Goal: Information Seeking & Learning: Learn about a topic

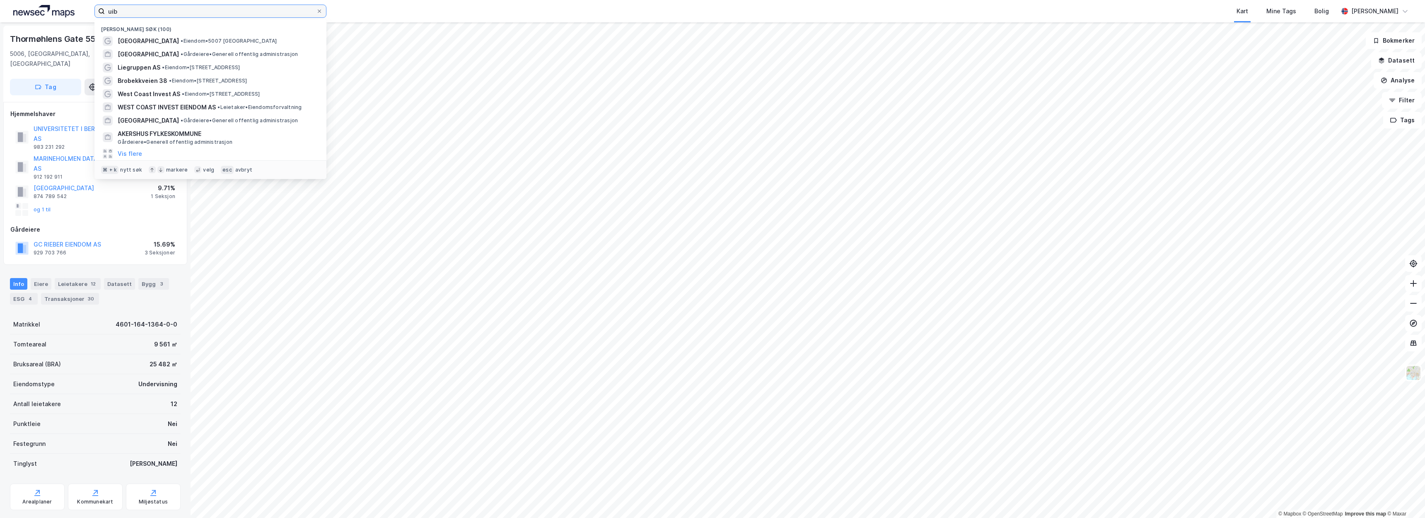
drag, startPoint x: 193, startPoint y: 17, endPoint x: 2, endPoint y: 7, distance: 191.5
click at [10, 8] on div "uib Nylige søk (100) Universitetet i Bergen • Eiendom • 5007 Bergen OSLO KOMMUN…" at bounding box center [712, 11] width 1425 height 22
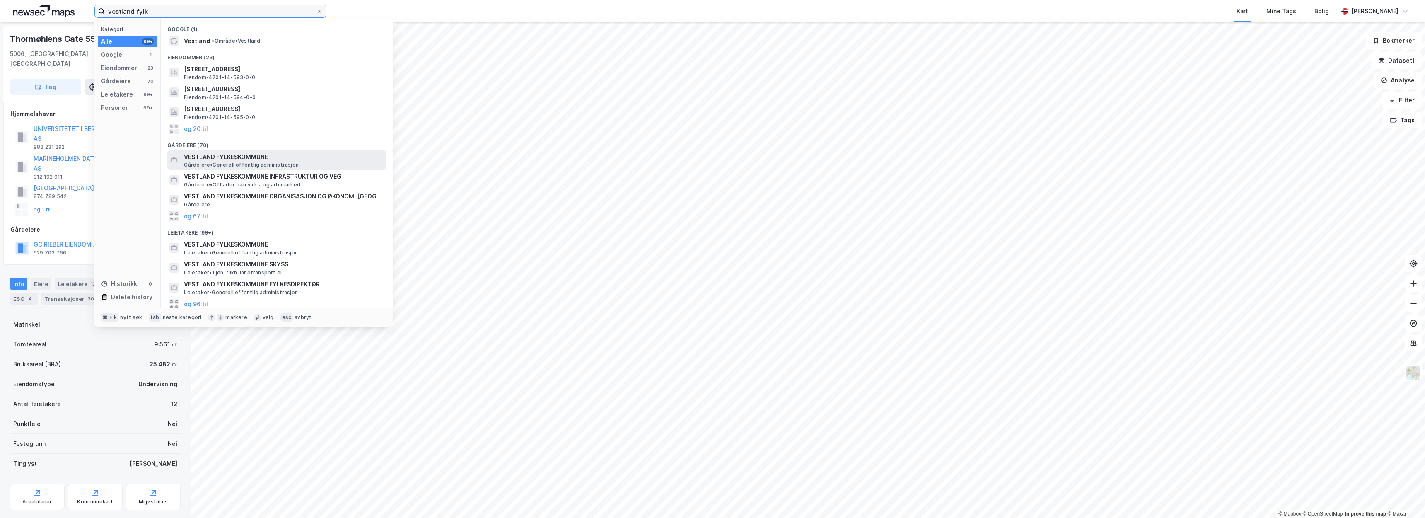
type input "vestland fylk"
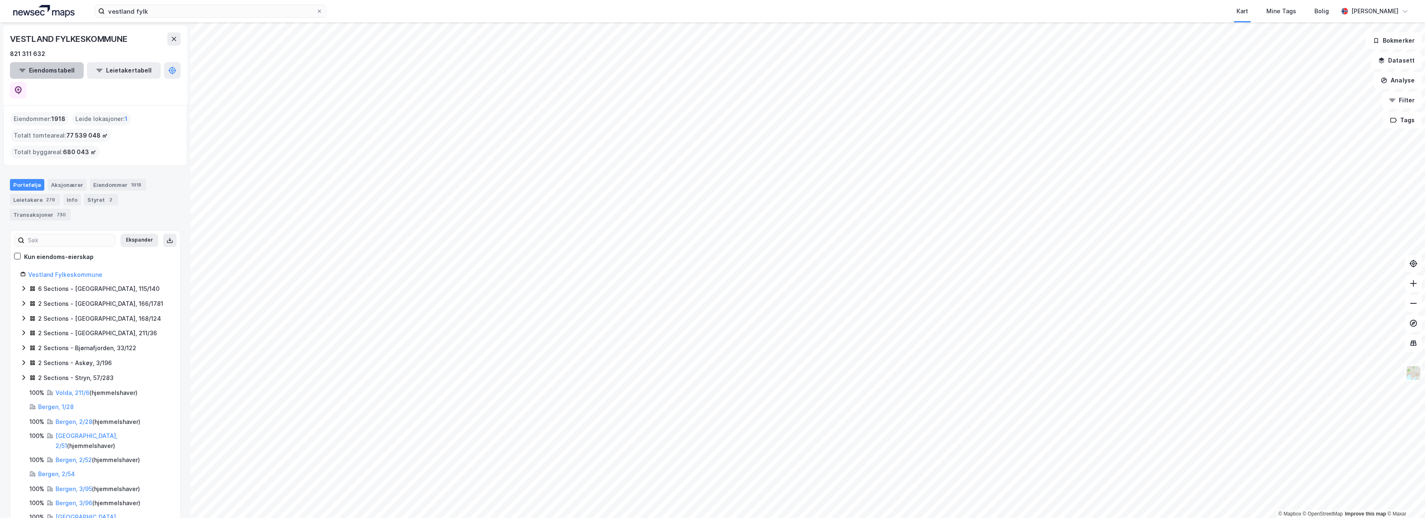
click at [48, 72] on button "Eiendomstabell" at bounding box center [47, 70] width 74 height 17
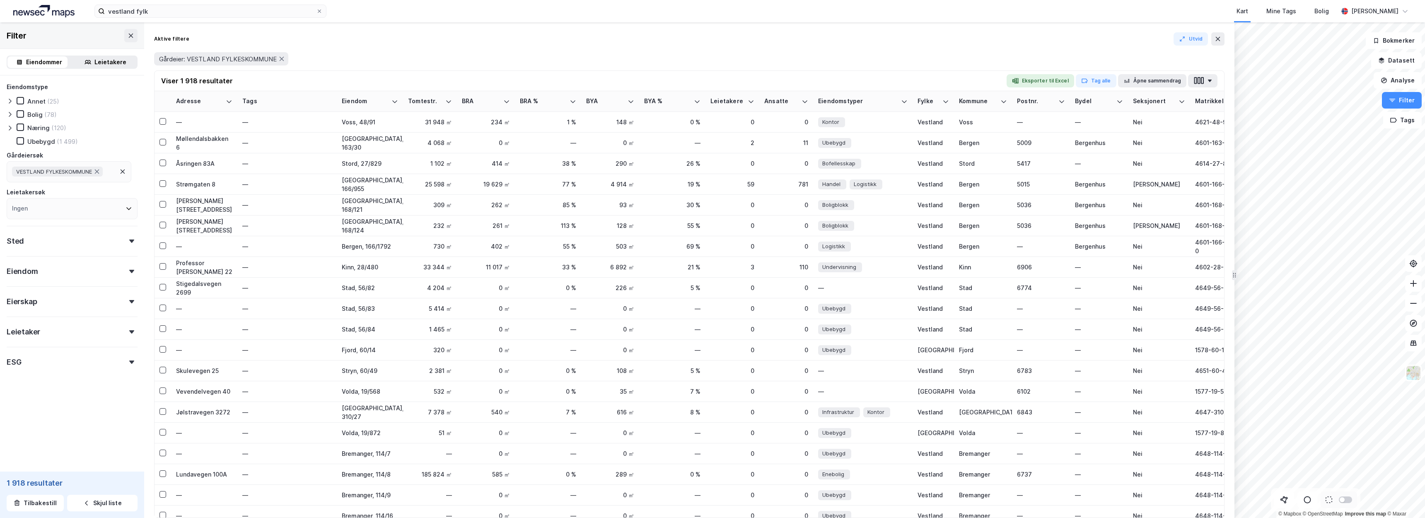
click at [56, 130] on div "(120)" at bounding box center [58, 128] width 15 height 8
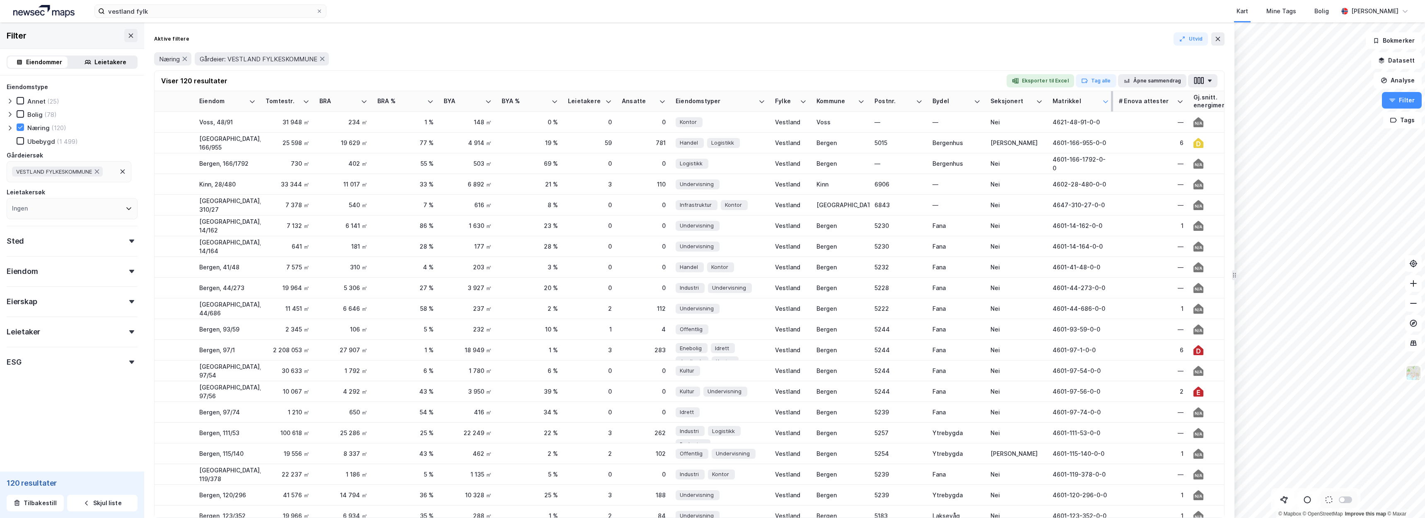
scroll to position [0, 151]
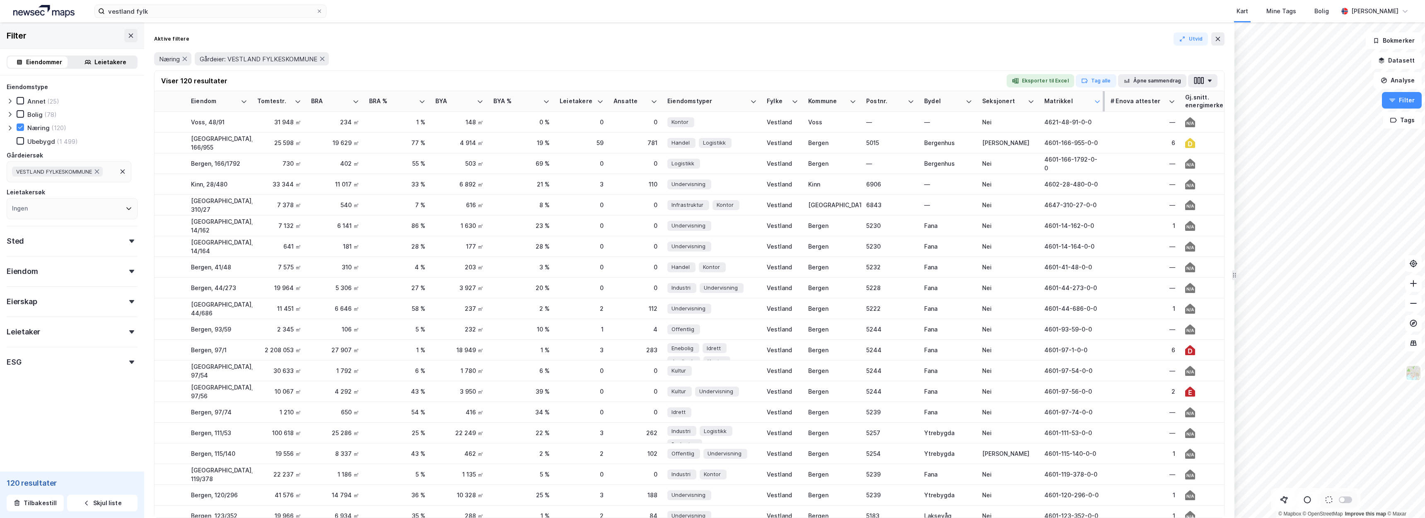
click at [1100, 102] on icon at bounding box center [1097, 101] width 7 height 7
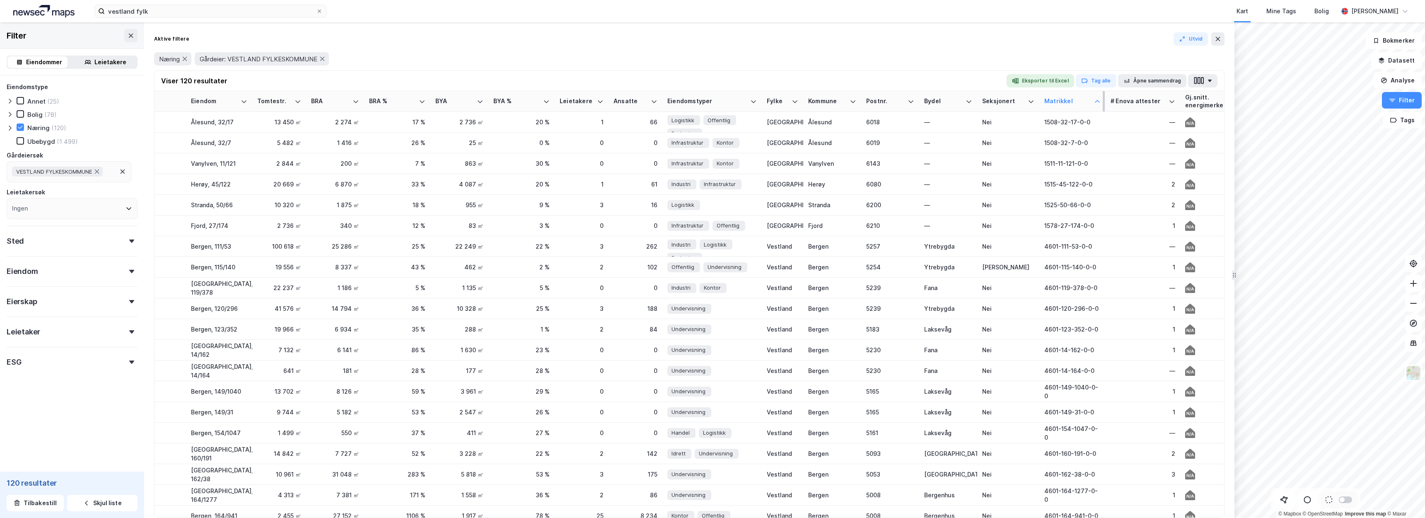
click at [1093, 98] on div "Matrikkel" at bounding box center [1072, 101] width 56 height 8
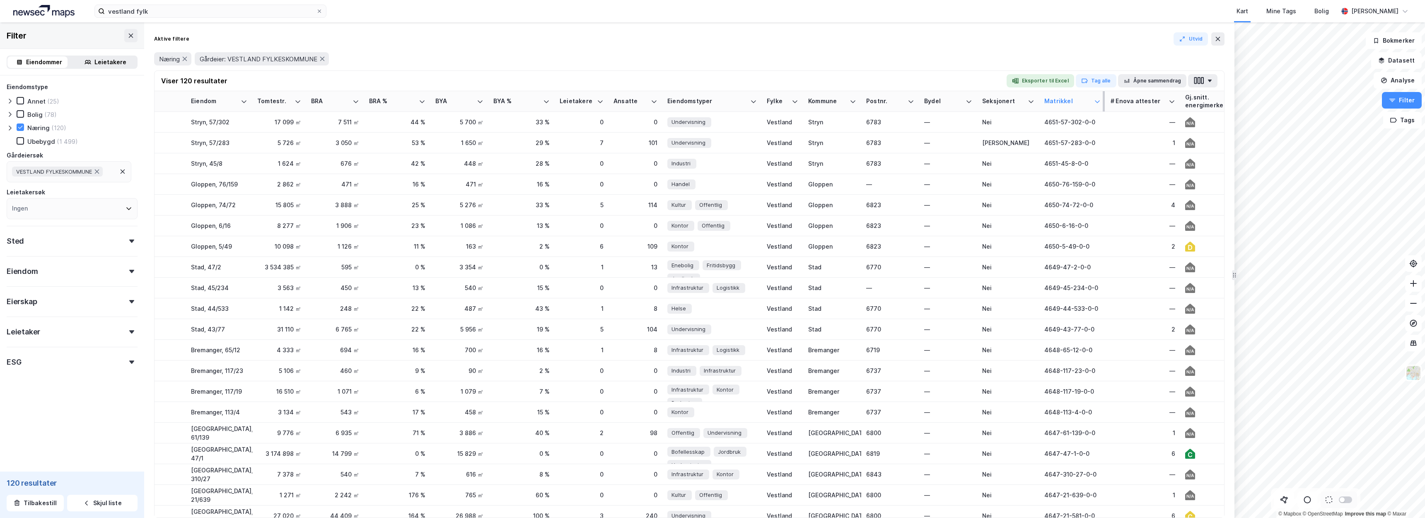
click at [1092, 102] on div "Matrikkel" at bounding box center [1072, 101] width 56 height 8
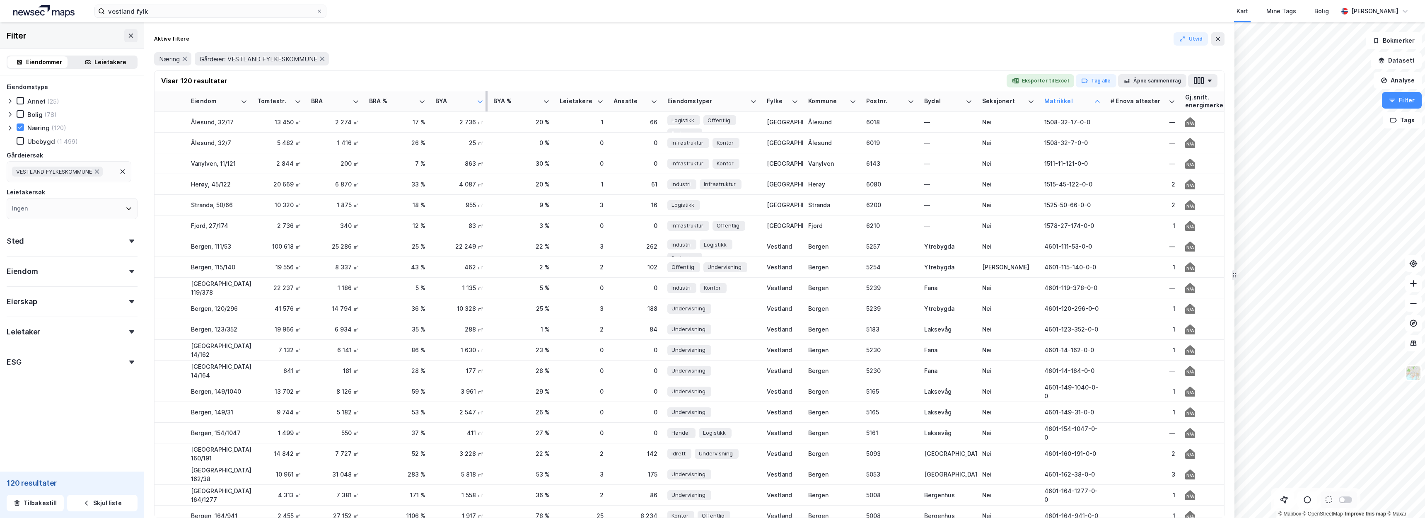
click at [482, 101] on icon at bounding box center [479, 101] width 5 height 2
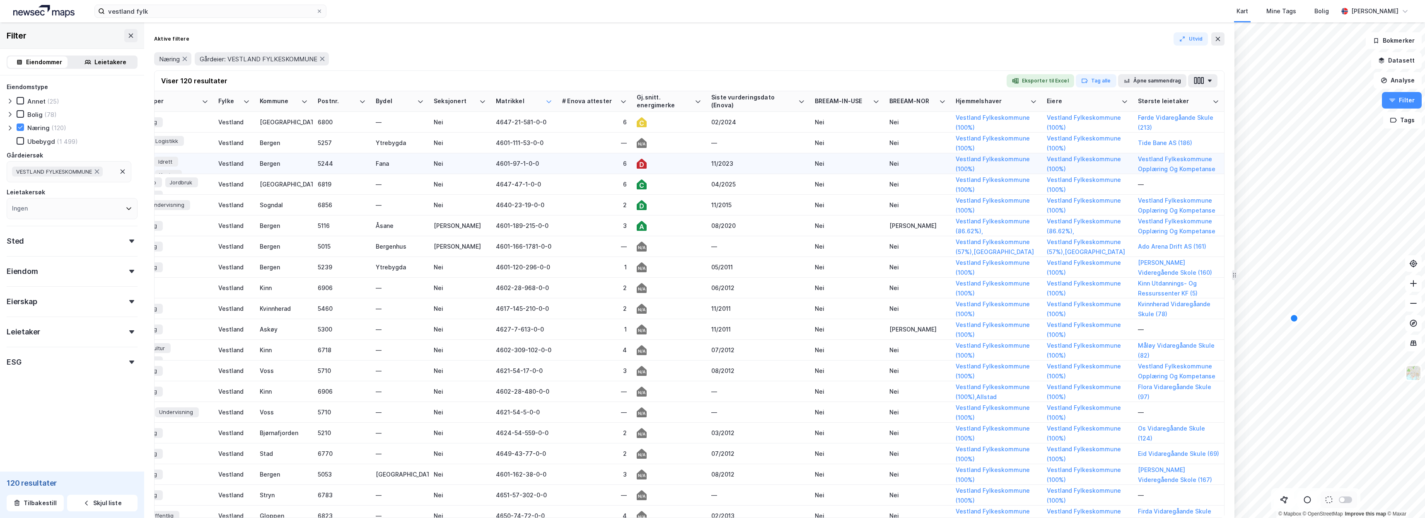
scroll to position [0, 0]
click at [1215, 81] on button "button" at bounding box center [1202, 80] width 29 height 13
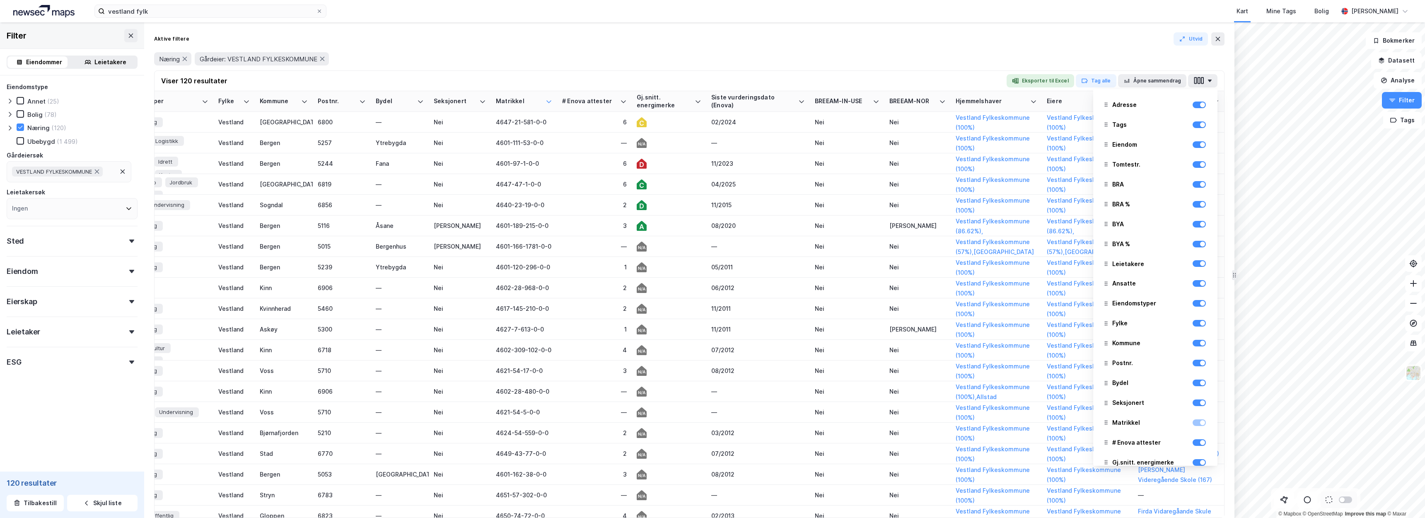
click at [768, 70] on div "Viser 120 resultater Eksporter til Excel Tag alle Åpne sammendrag Adresse Tags …" at bounding box center [689, 293] width 1070 height 447
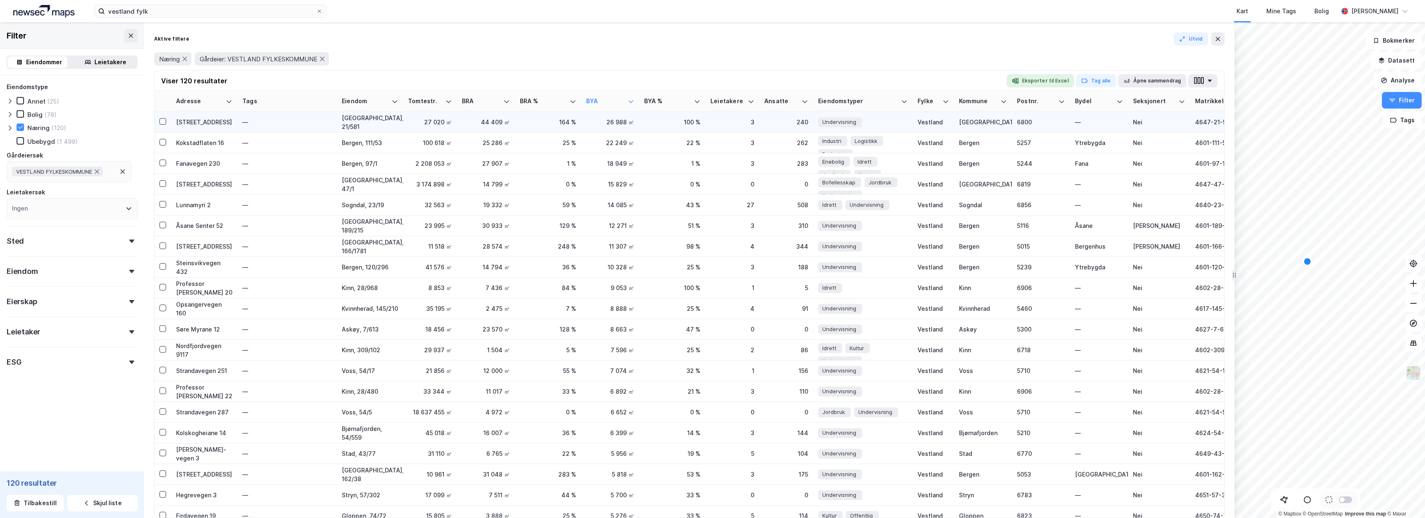
click at [215, 119] on div "Langebruvegen 76" at bounding box center [204, 122] width 56 height 9
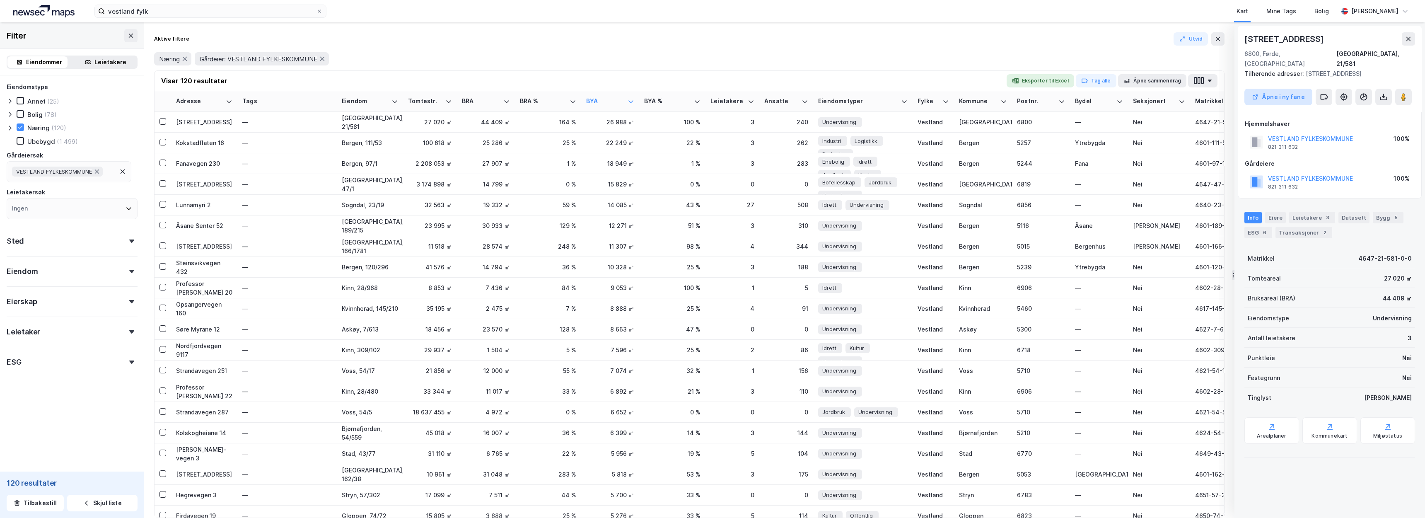
click at [1288, 89] on button "Åpne i ny fane" at bounding box center [1278, 97] width 68 height 17
click at [263, 140] on div "—" at bounding box center [286, 142] width 89 height 13
click at [263, 140] on input at bounding box center [288, 142] width 92 height 13
click at [223, 142] on div "Kokstadflaten 16" at bounding box center [204, 142] width 56 height 9
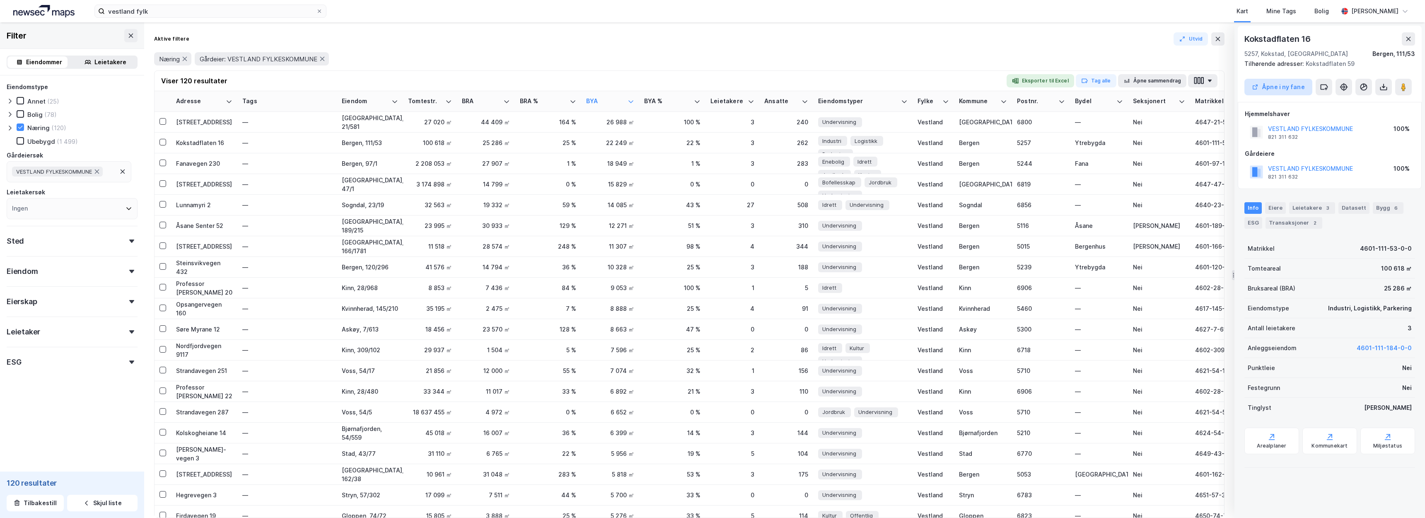
click at [1279, 93] on button "Åpne i ny fane" at bounding box center [1278, 87] width 68 height 17
click at [246, 160] on div "—" at bounding box center [286, 163] width 89 height 13
click at [217, 167] on div "Fanavegen 230" at bounding box center [204, 163] width 56 height 9
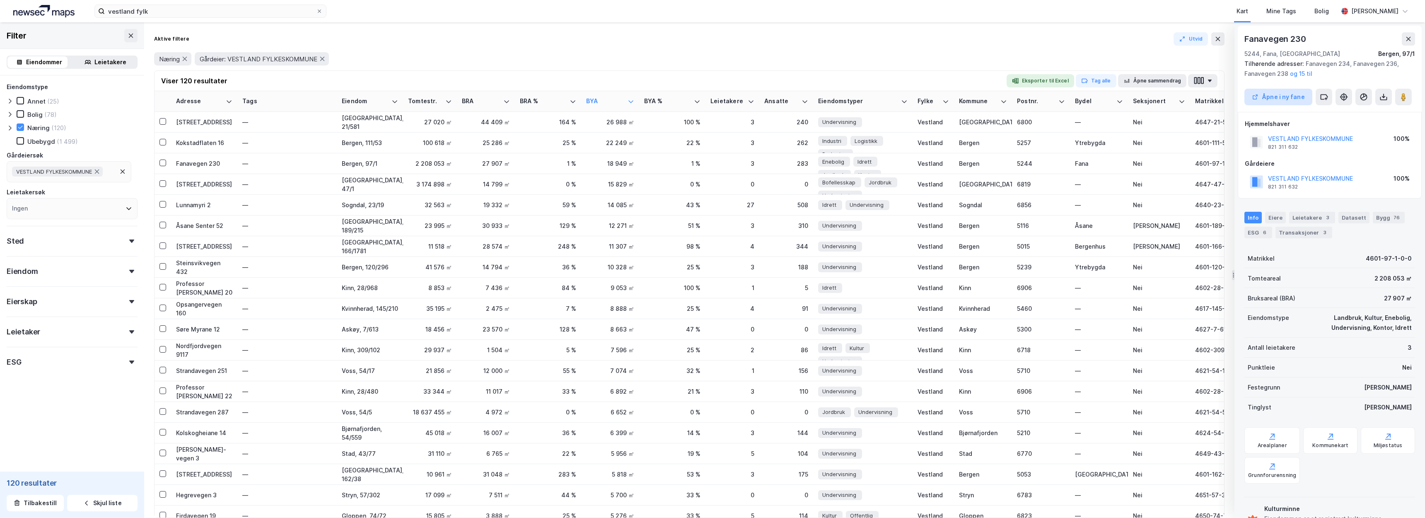
click at [1282, 92] on button "Åpne i ny fane" at bounding box center [1278, 97] width 68 height 17
click at [505, 70] on div "Viser 120 resultater Eksporter til Excel Tag alle Åpne sammendrag Adresse Tags …" at bounding box center [689, 293] width 1070 height 447
click at [19, 13] on img at bounding box center [43, 11] width 61 height 12
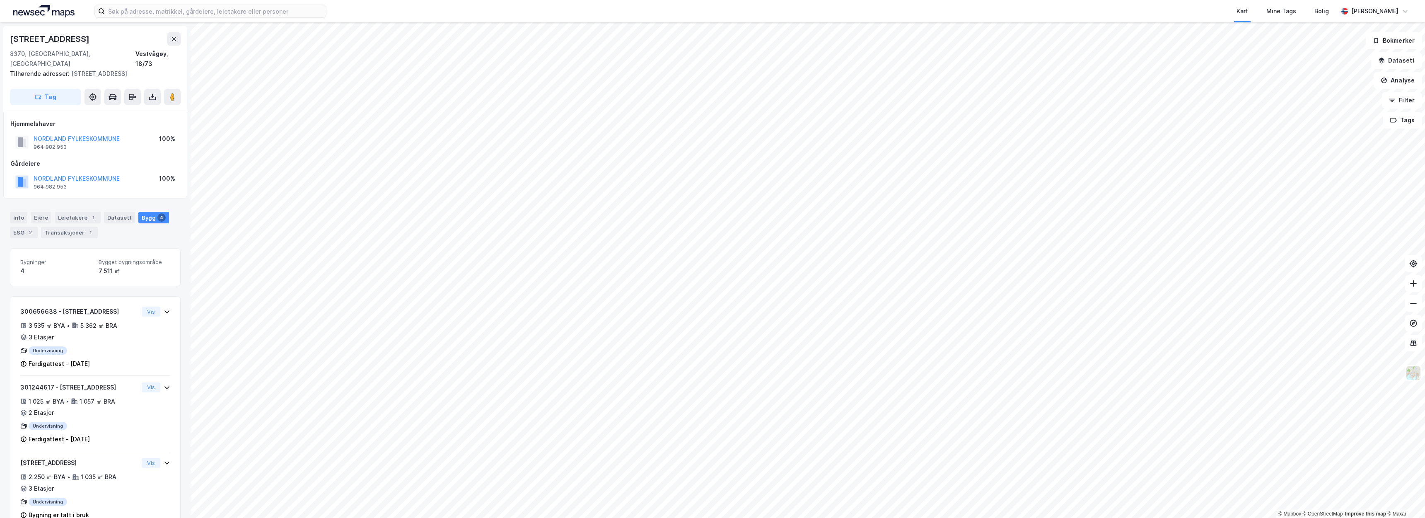
click at [412, 2] on div "Kart Mine Tags Bolig" at bounding box center [852, 11] width 972 height 22
click at [97, 346] on div "Undervisning" at bounding box center [79, 350] width 118 height 8
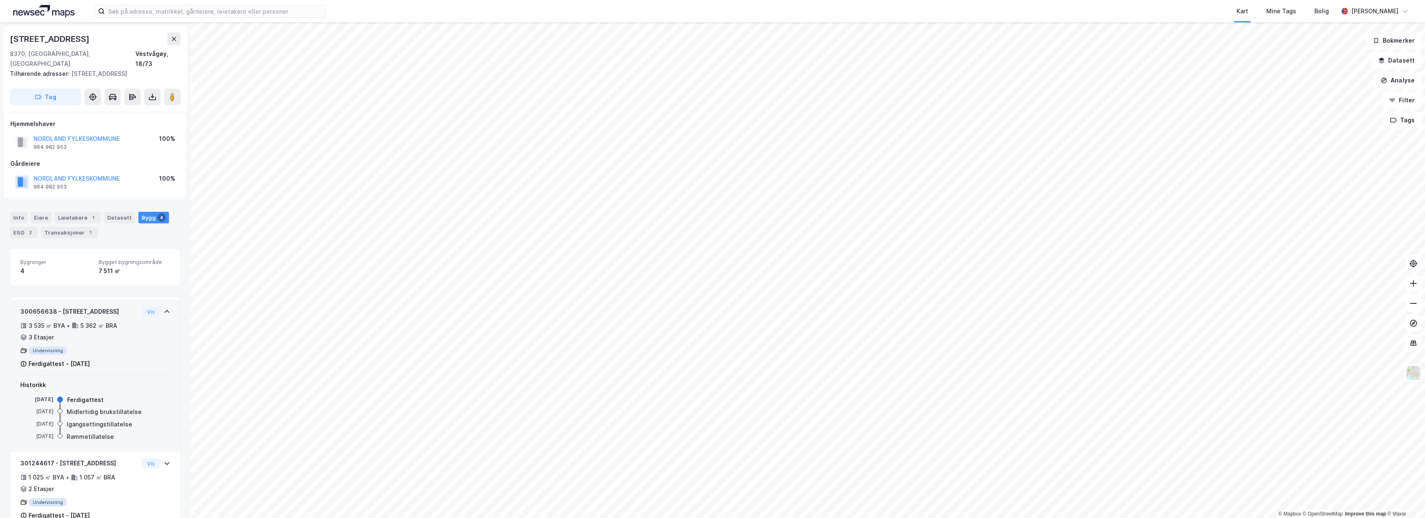
click at [97, 346] on div "Undervisning" at bounding box center [79, 350] width 118 height 8
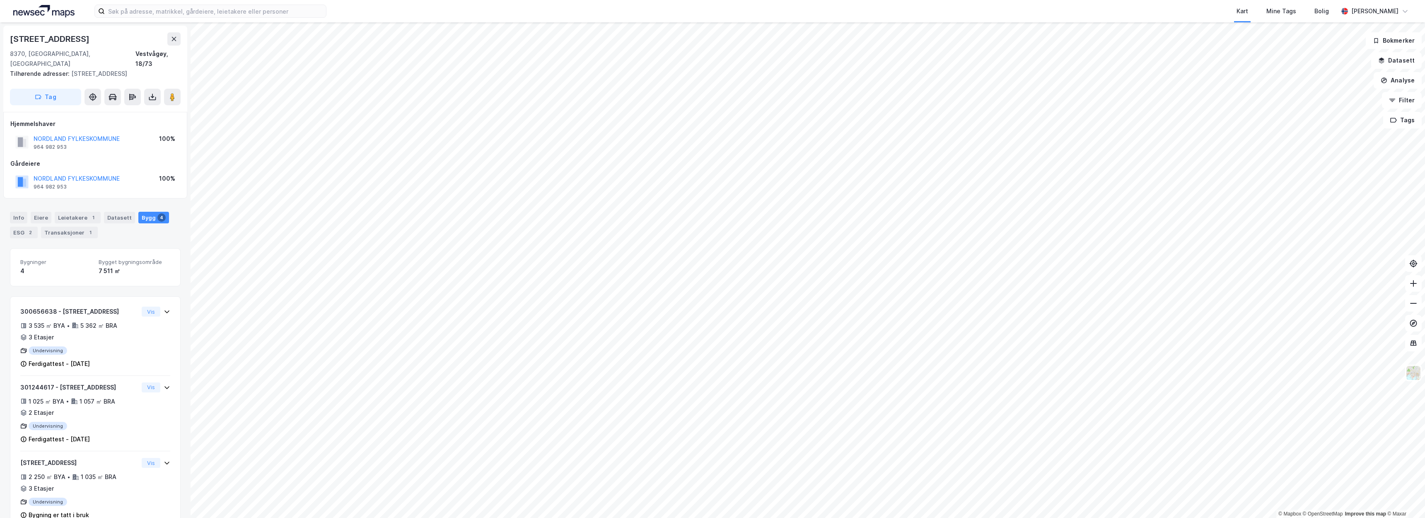
click at [688, 0] on div "Kart Mine Tags Bolig" at bounding box center [852, 11] width 972 height 22
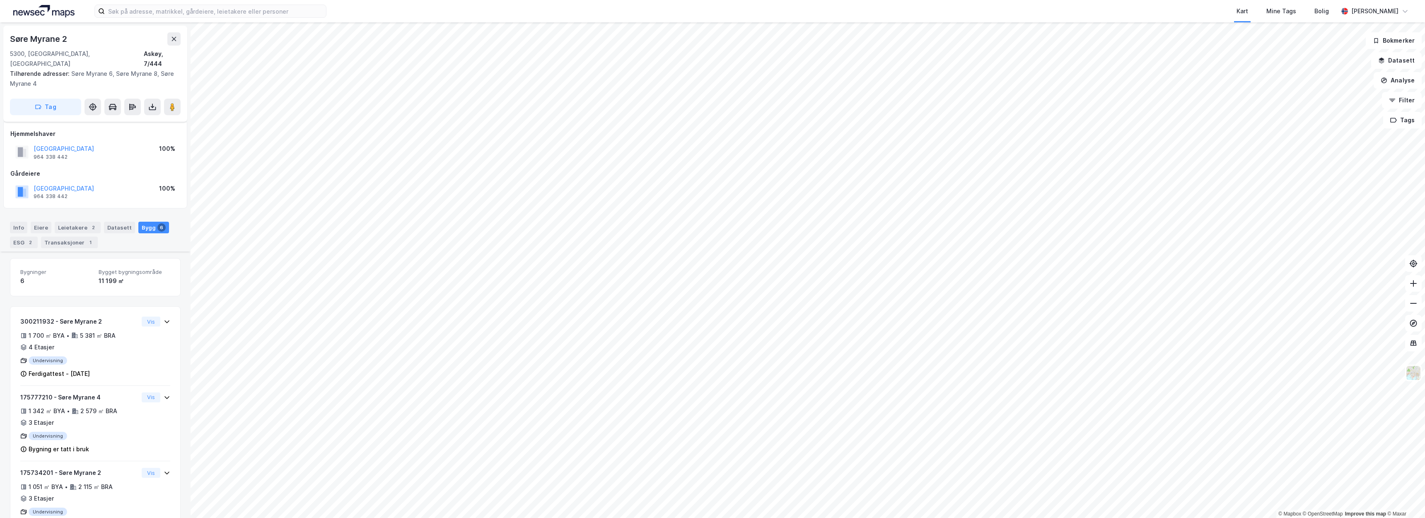
scroll to position [244, 0]
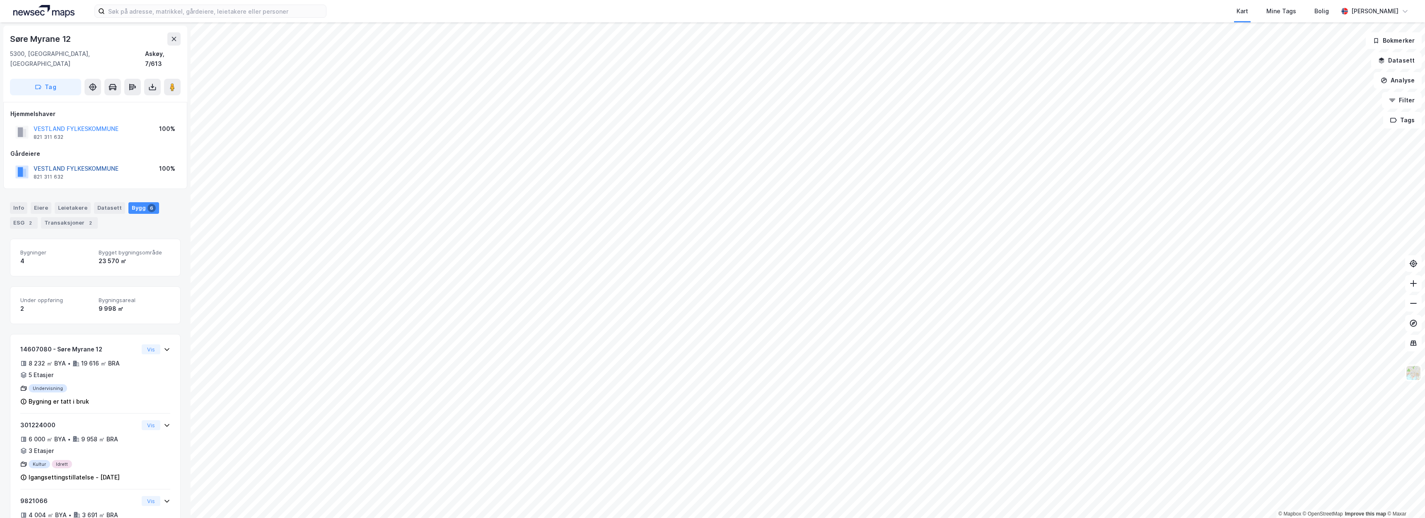
click at [0, 0] on button "VESTLAND FYLKESKOMMUNE" at bounding box center [0, 0] width 0 height 0
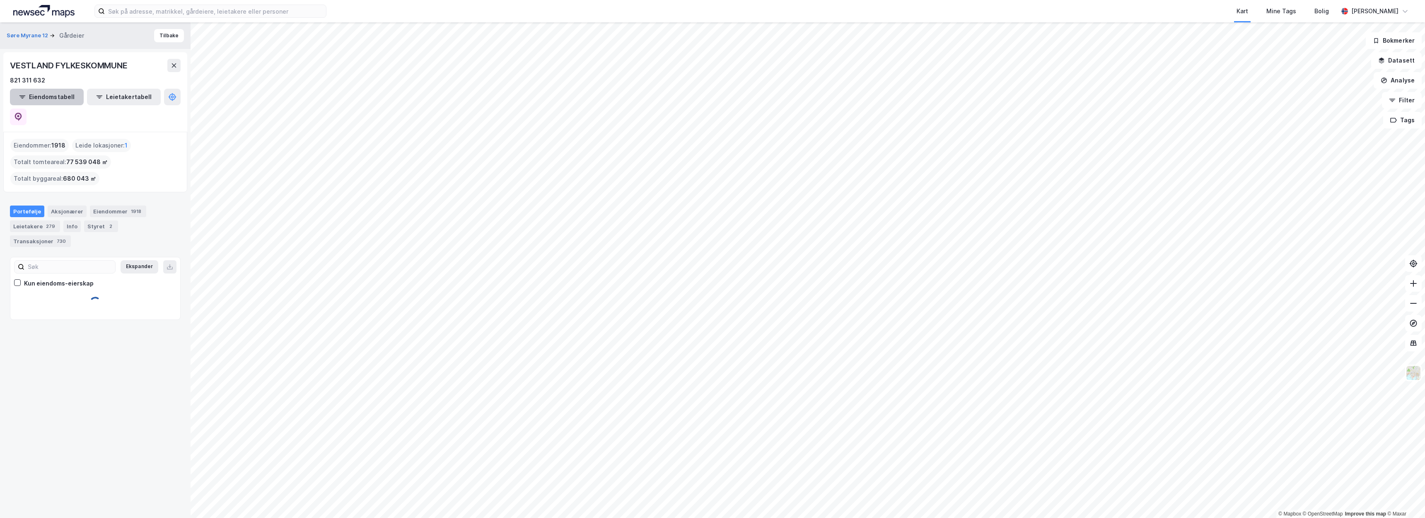
click at [57, 97] on button "Eiendomstabell" at bounding box center [47, 97] width 74 height 17
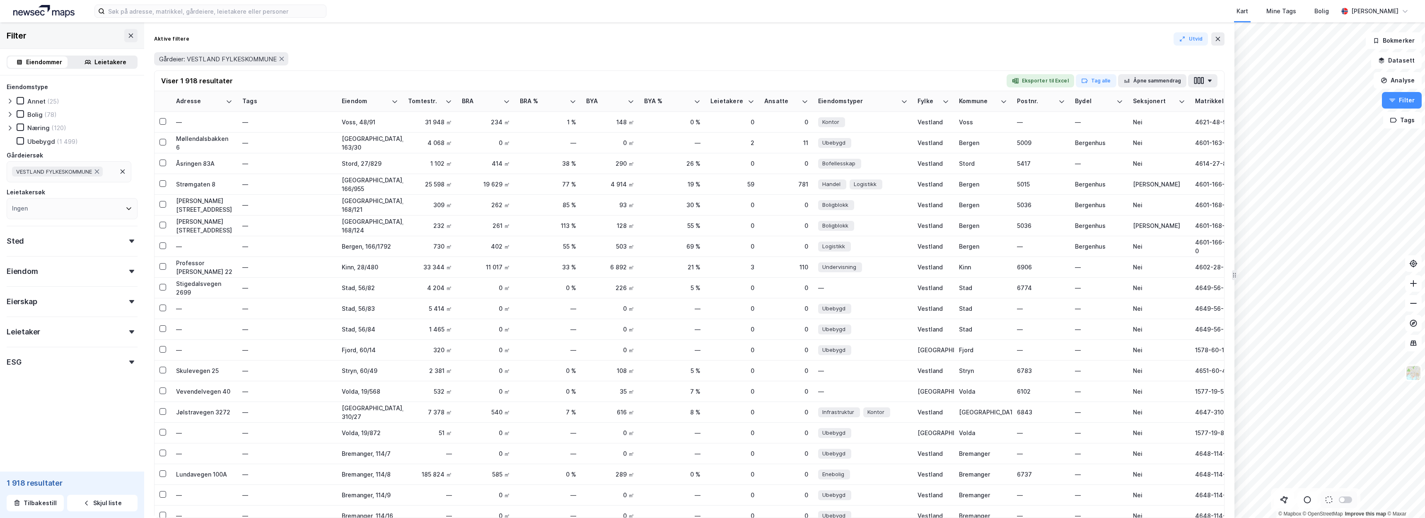
click at [48, 127] on div "Næring" at bounding box center [38, 128] width 22 height 8
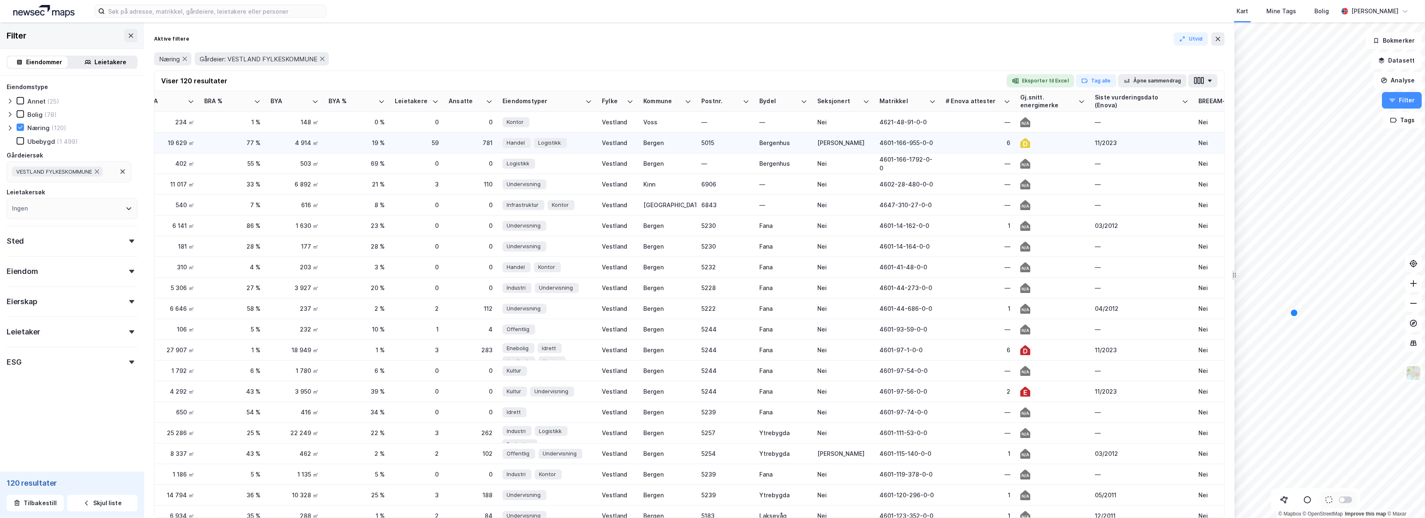
scroll to position [0, 325]
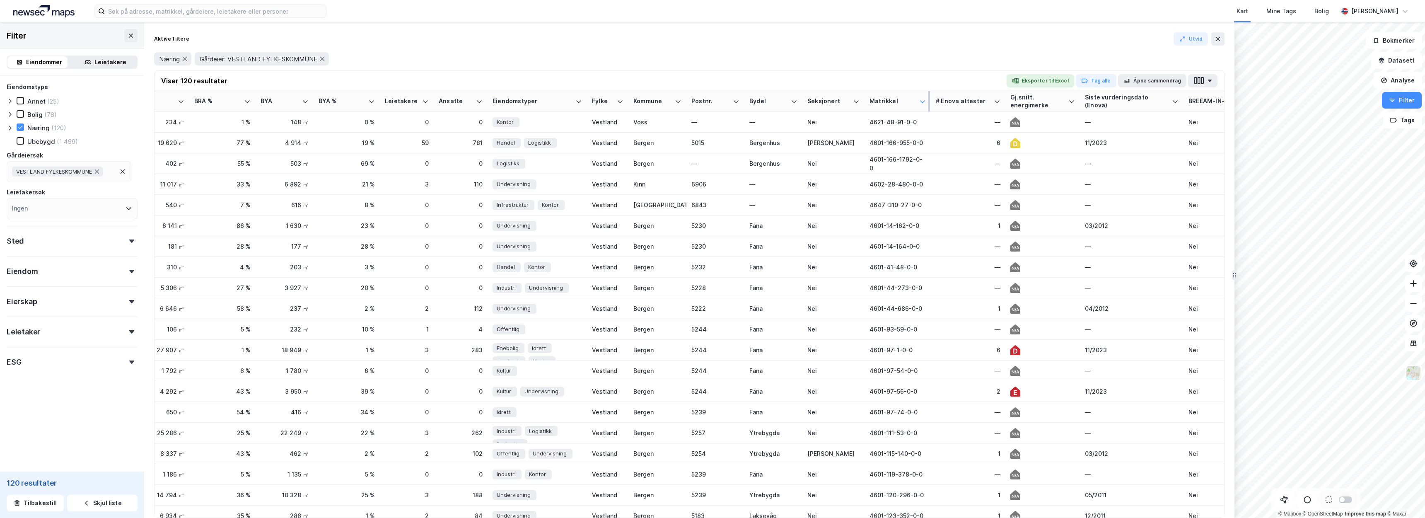
click at [925, 101] on icon at bounding box center [922, 101] width 7 height 7
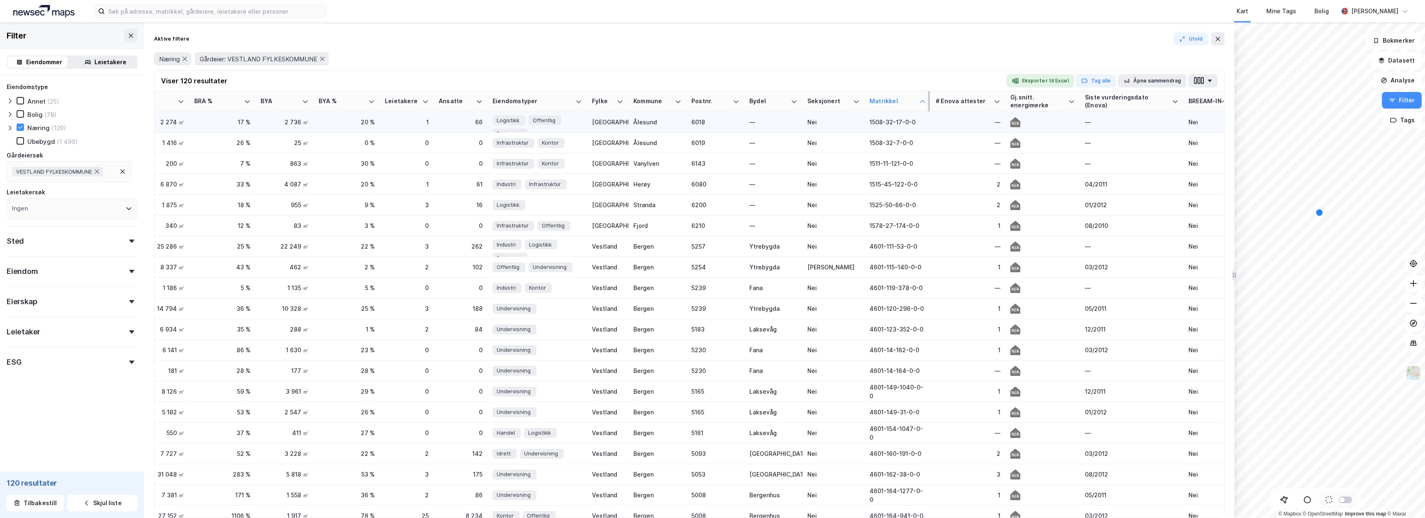
click at [205, 121] on div "17 %" at bounding box center [222, 122] width 56 height 9
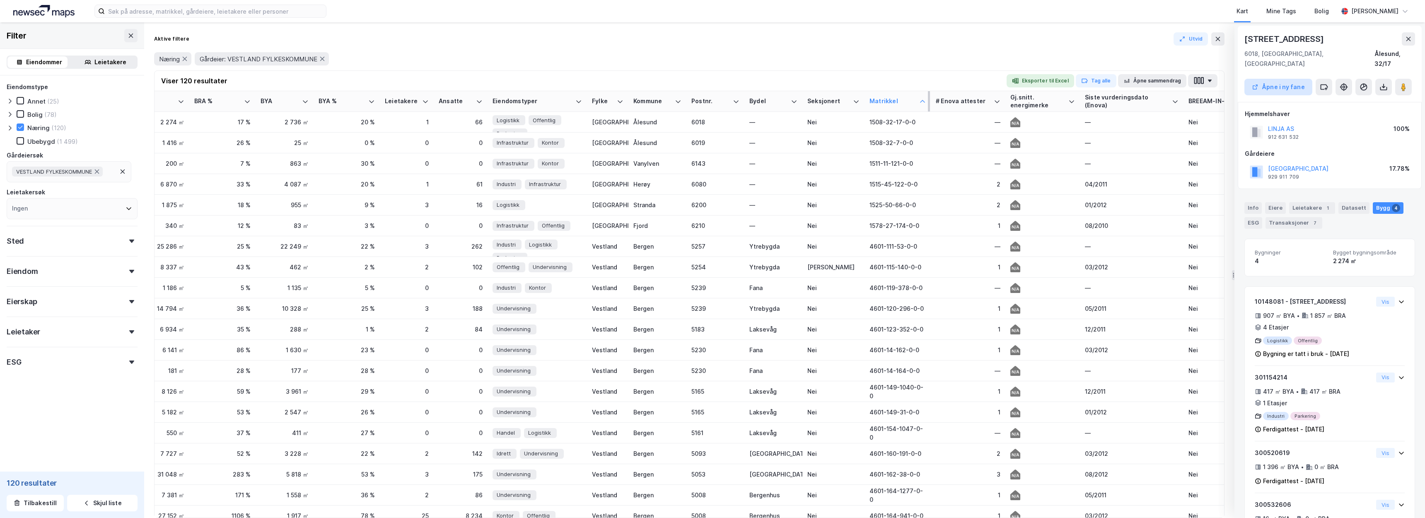
click at [1295, 79] on button "Åpne i ny fane" at bounding box center [1278, 87] width 68 height 17
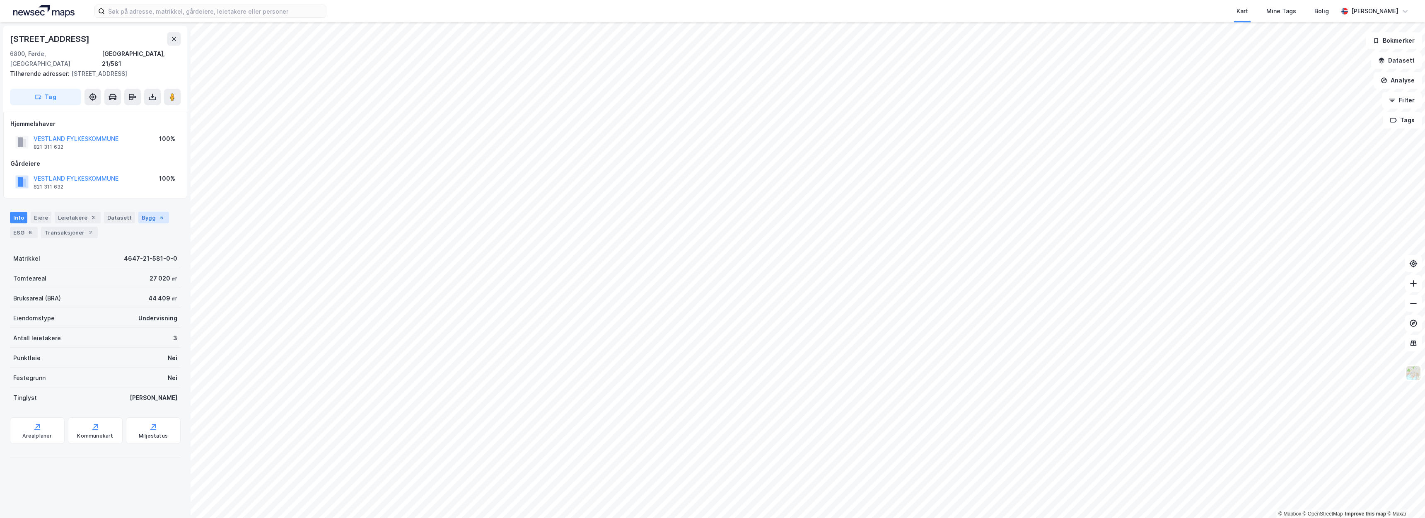
click at [144, 212] on div "Bygg 5" at bounding box center [153, 218] width 31 height 12
click at [153, 220] on div "Info [PERSON_NAME] 3 Datasett Bygg 76 ESG 6 Transaksjoner 3" at bounding box center [95, 225] width 171 height 27
click at [157, 215] on div "76" at bounding box center [162, 217] width 10 height 8
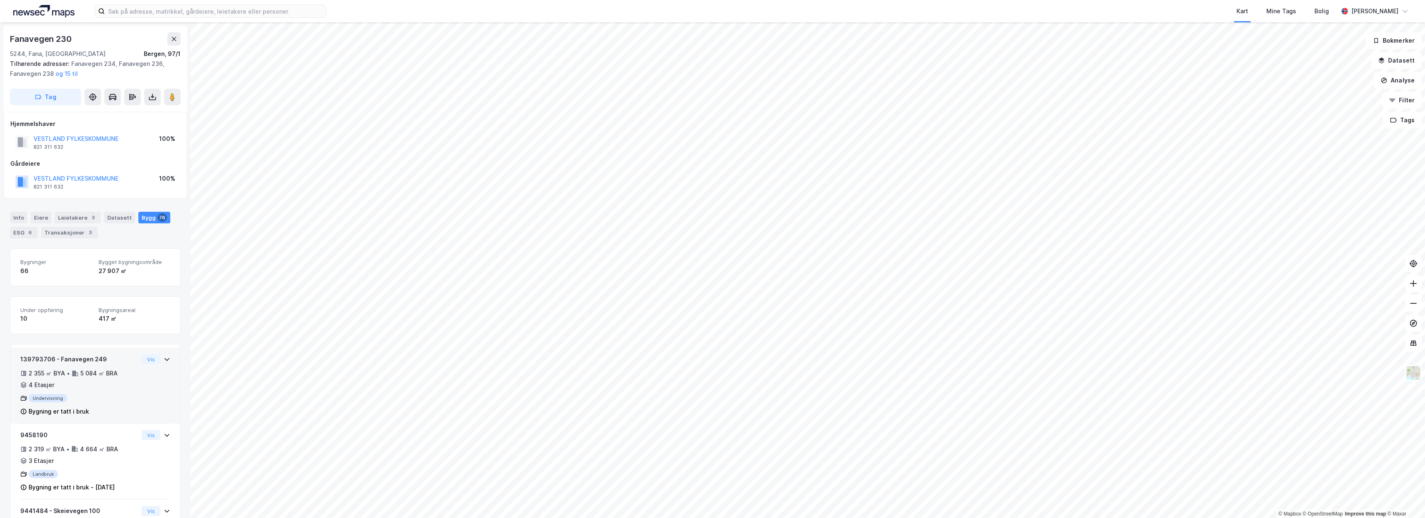
click at [106, 406] on div "Bygning er tatt i bruk" at bounding box center [79, 411] width 118 height 10
